Goal: Communication & Community: Share content

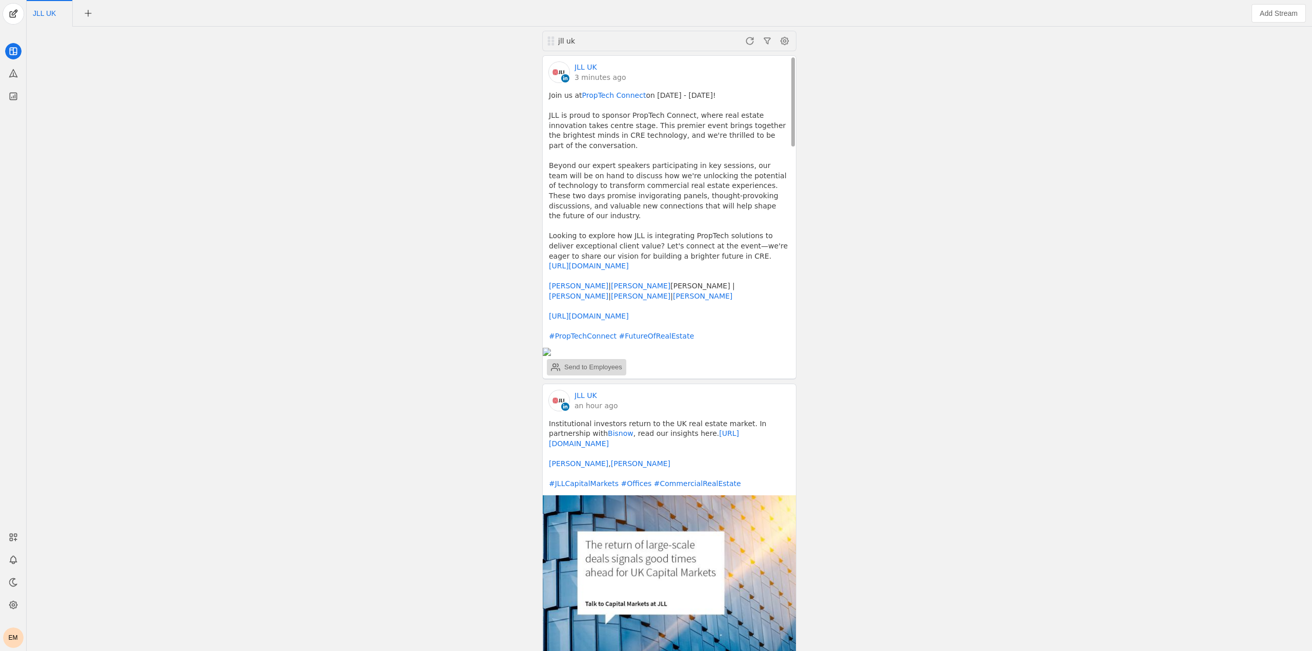
click at [584, 362] on div "Send to Employees" at bounding box center [593, 367] width 58 height 10
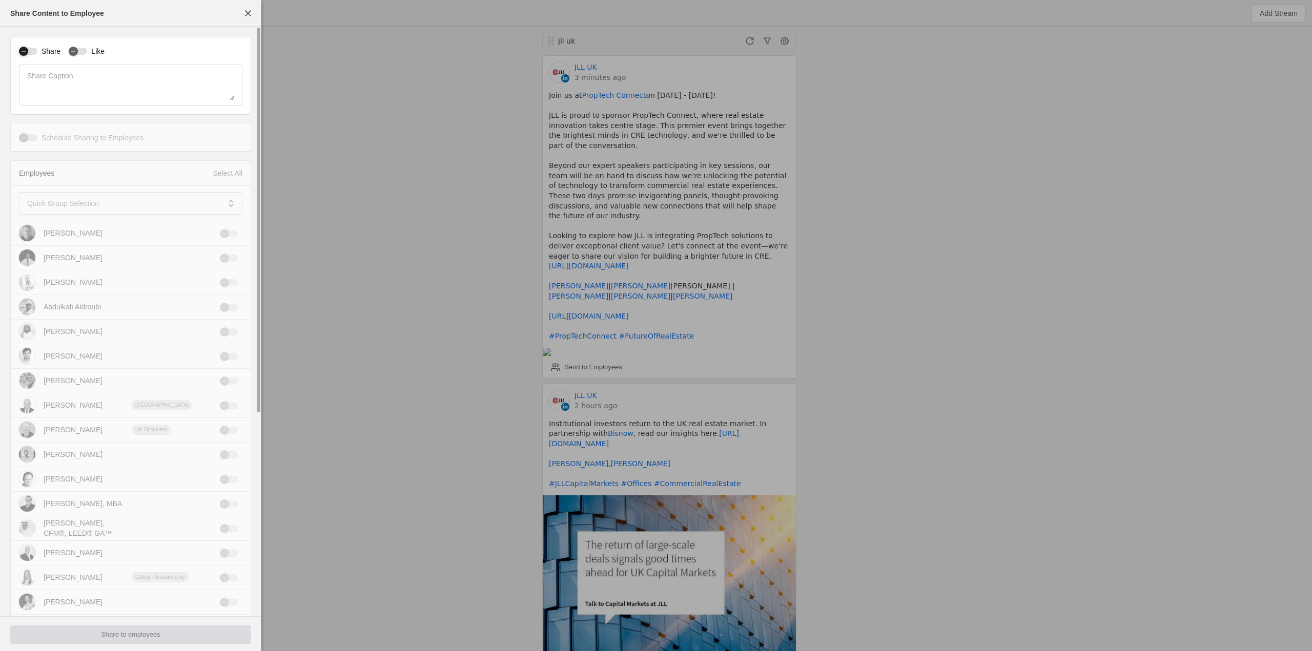
click at [23, 54] on icon "button" at bounding box center [24, 51] width 6 height 6
click at [75, 48] on icon "button" at bounding box center [73, 51] width 6 height 6
click at [118, 199] on span at bounding box center [123, 203] width 193 height 10
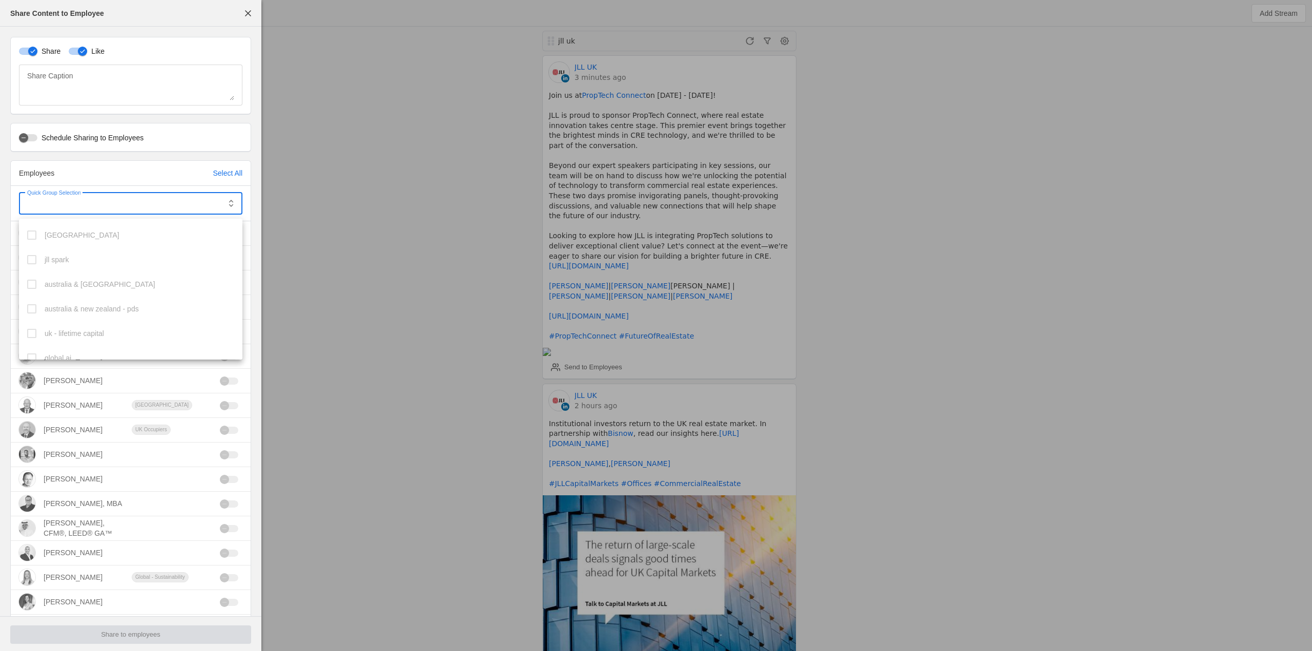
scroll to position [281, 0]
click at [30, 348] on mat-pseudo-checkbox at bounding box center [31, 347] width 9 height 9
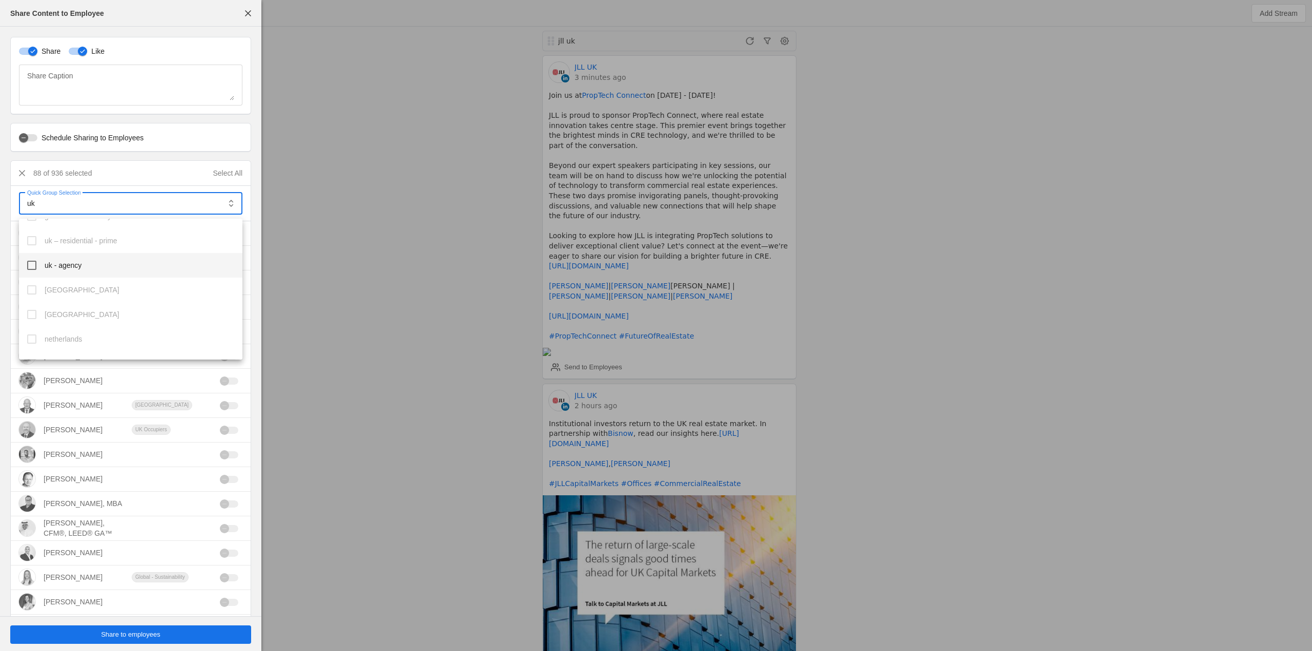
click at [33, 263] on mat-pseudo-checkbox at bounding box center [31, 265] width 9 height 9
click at [36, 254] on mat-option "uk investors" at bounding box center [130, 259] width 223 height 25
click at [33, 273] on mat-pseudo-checkbox at bounding box center [31, 273] width 9 height 9
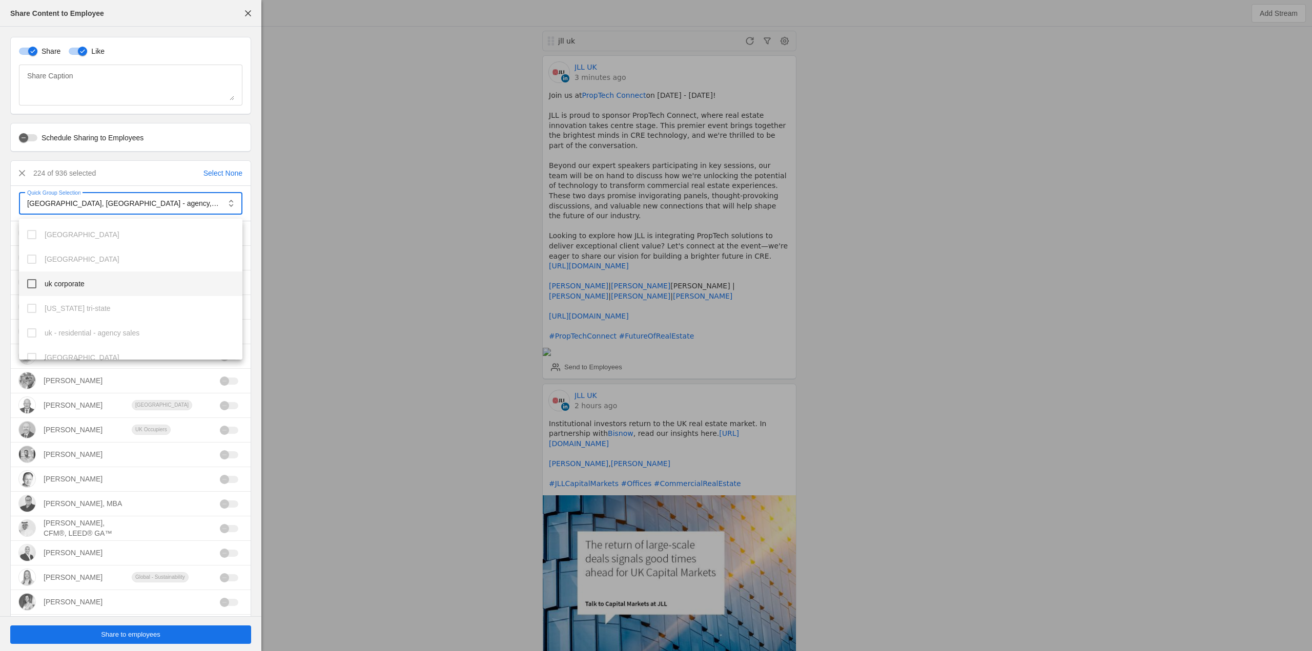
scroll to position [1245, 0]
click at [40, 267] on mat-option "uk corporate" at bounding box center [130, 269] width 223 height 25
click at [392, 290] on div at bounding box center [656, 325] width 1312 height 651
click at [134, 638] on span "Share to employees" at bounding box center [130, 635] width 59 height 10
